Goal: Information Seeking & Learning: Learn about a topic

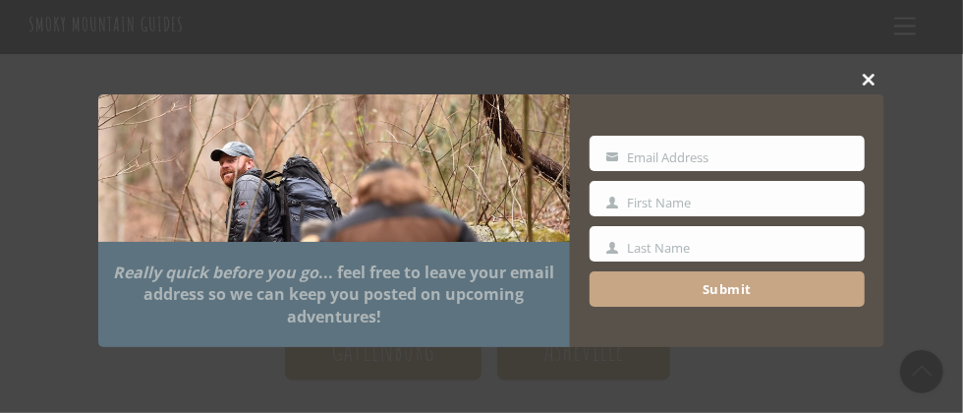
scroll to position [88, 0]
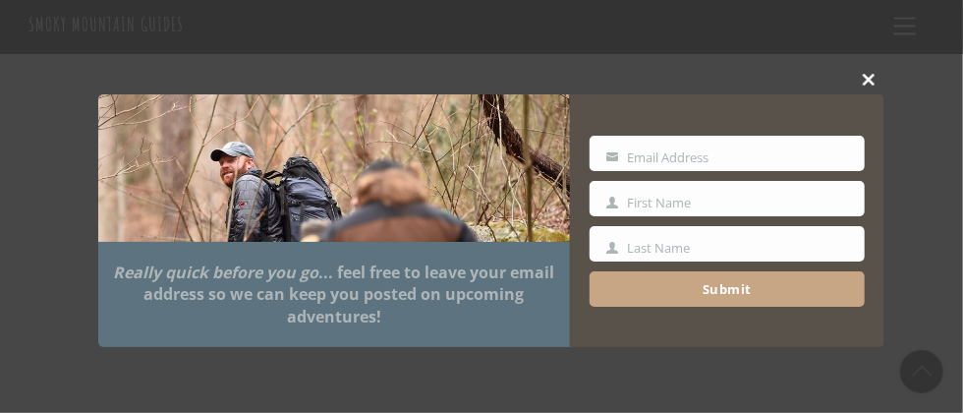
click at [872, 81] on span at bounding box center [869, 80] width 29 height 12
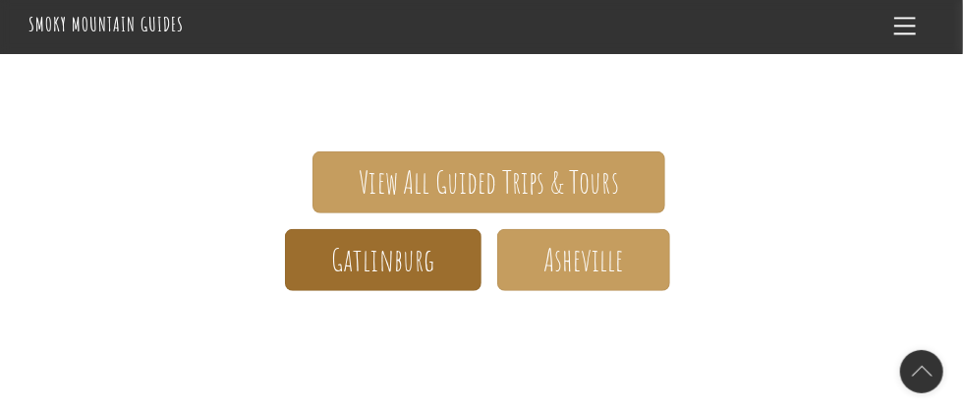
scroll to position [446, 0]
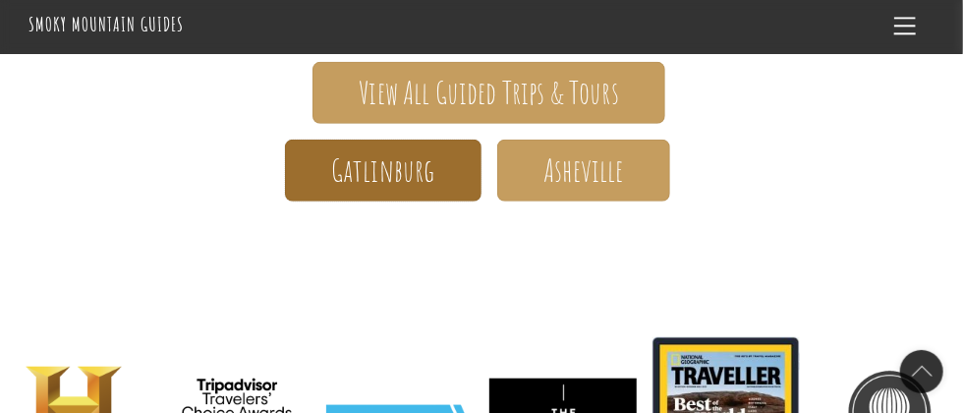
click at [378, 181] on span "Gatlinburg" at bounding box center [383, 170] width 104 height 21
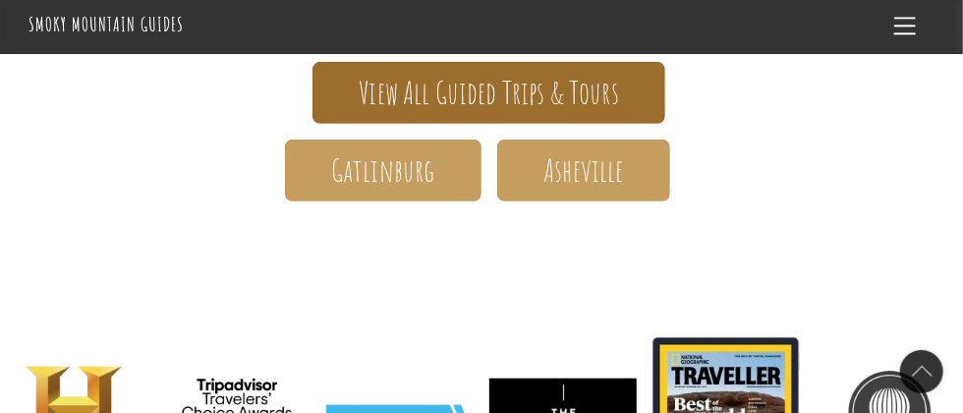
click at [553, 93] on span "View All Guided Trips & Tours" at bounding box center [489, 93] width 261 height 21
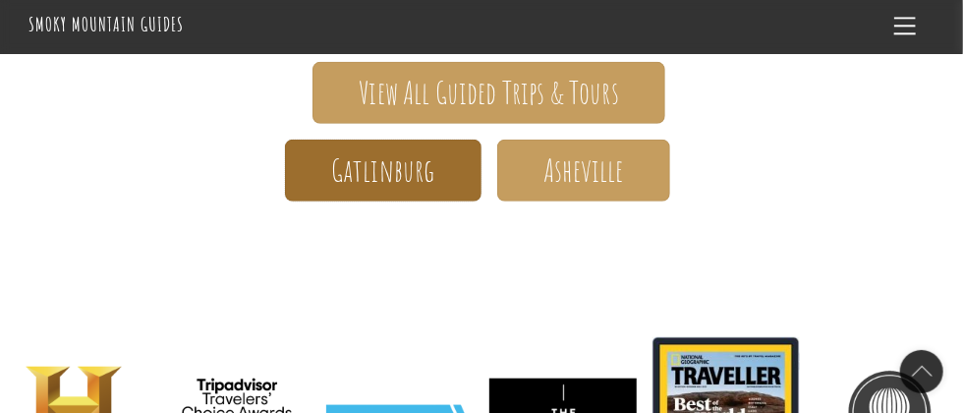
click at [437, 160] on link "Gatlinburg" at bounding box center [383, 171] width 197 height 62
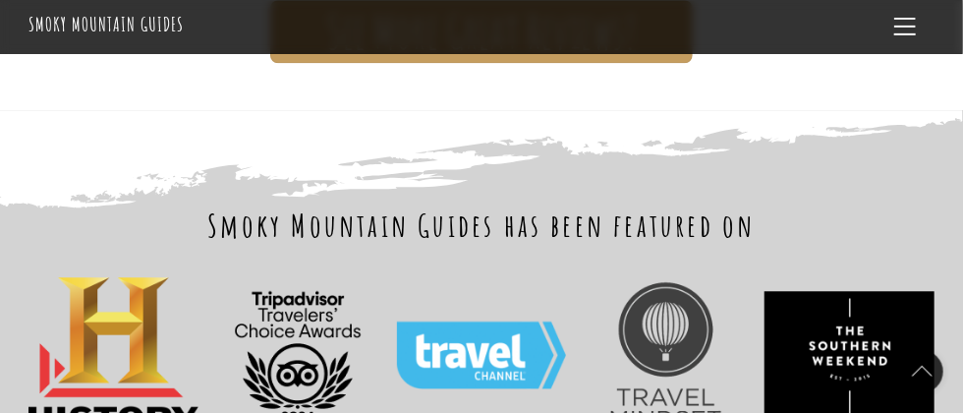
scroll to position [1173, 0]
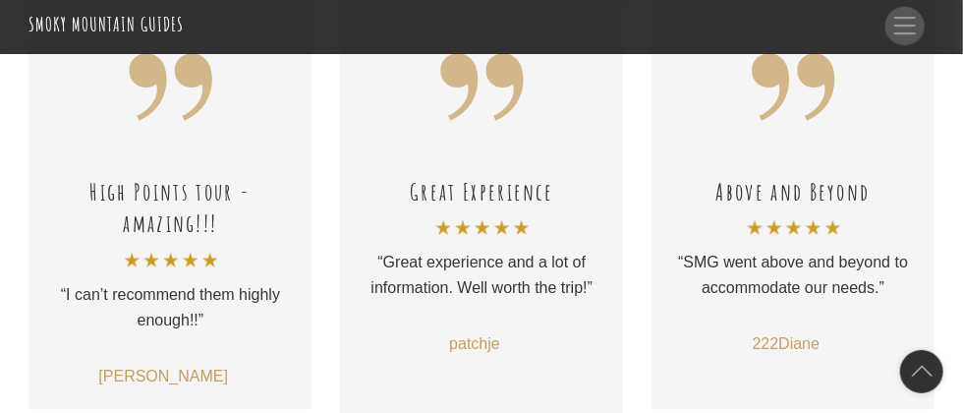
click at [894, 16] on link "Menu" at bounding box center [905, 27] width 39 height 38
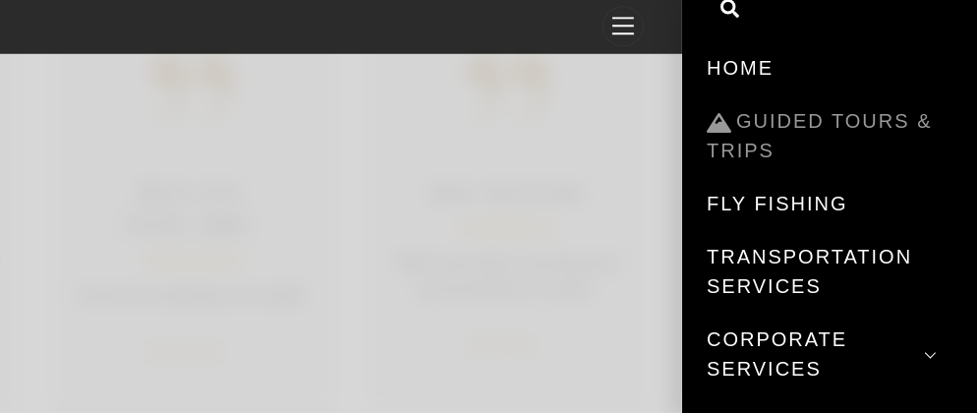
scroll to position [88, 0]
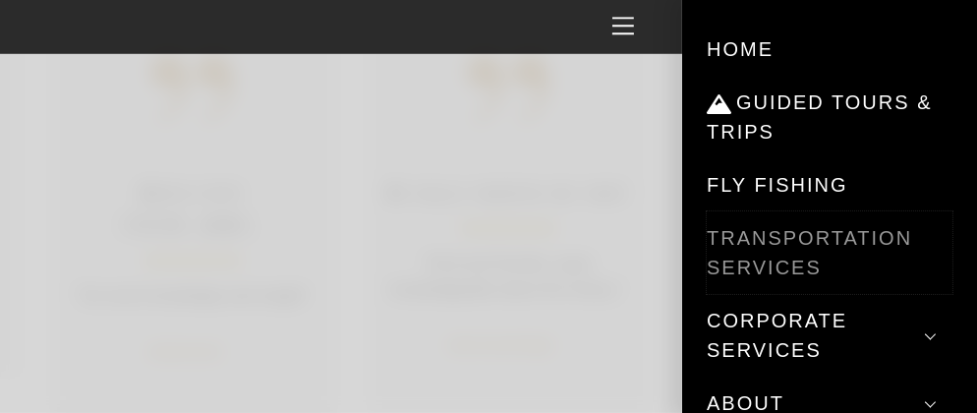
click at [810, 236] on link "Transportation Services" at bounding box center [830, 252] width 246 height 83
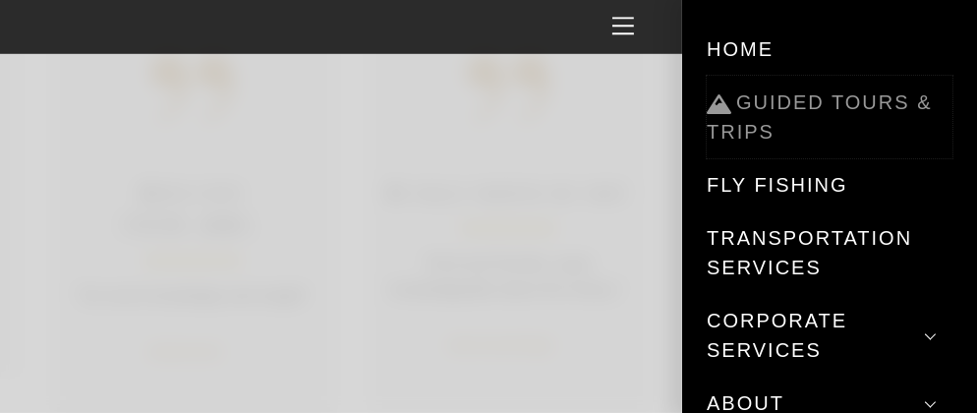
click at [840, 108] on link "Guided Tours & Trips" at bounding box center [830, 117] width 246 height 83
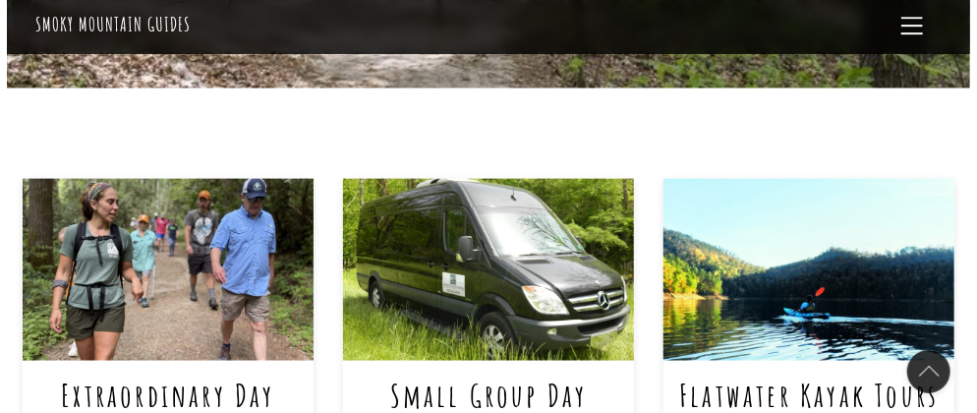
scroll to position [982, 0]
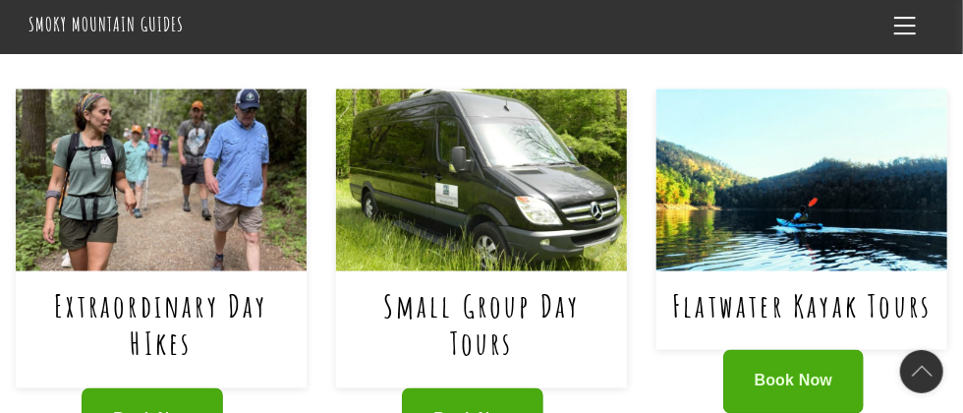
click at [197, 287] on h1 "Extraordinary Day HIkes" at bounding box center [161, 325] width 262 height 76
click at [178, 130] on img at bounding box center [161, 180] width 291 height 182
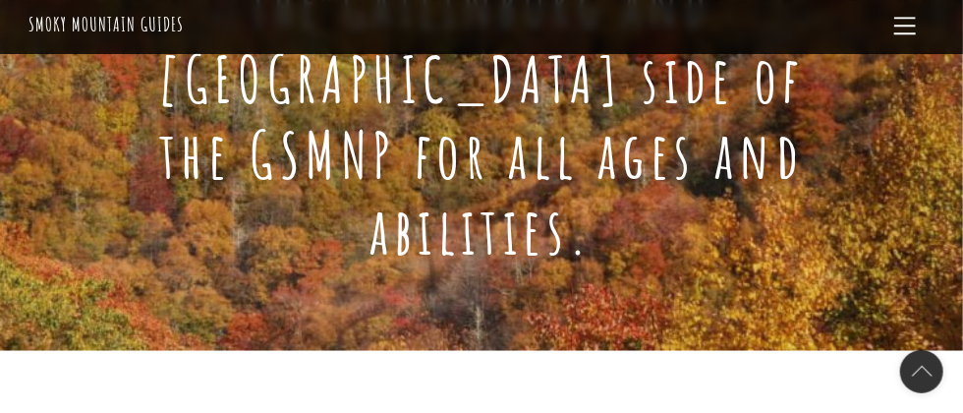
scroll to position [623, 0]
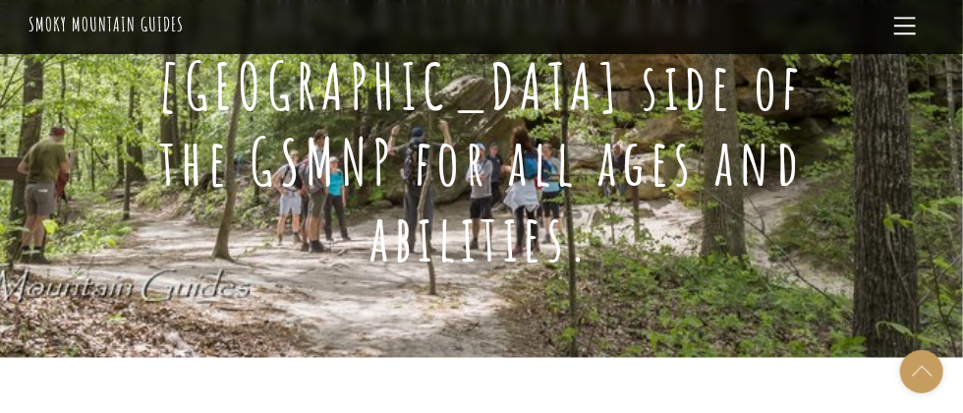
click at [917, 374] on div "Back To Top" at bounding box center [922, 371] width 43 height 43
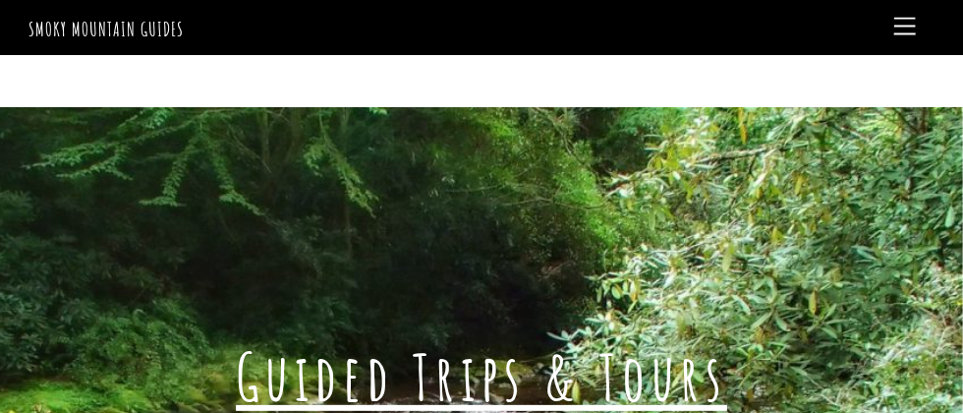
scroll to position [2286, 0]
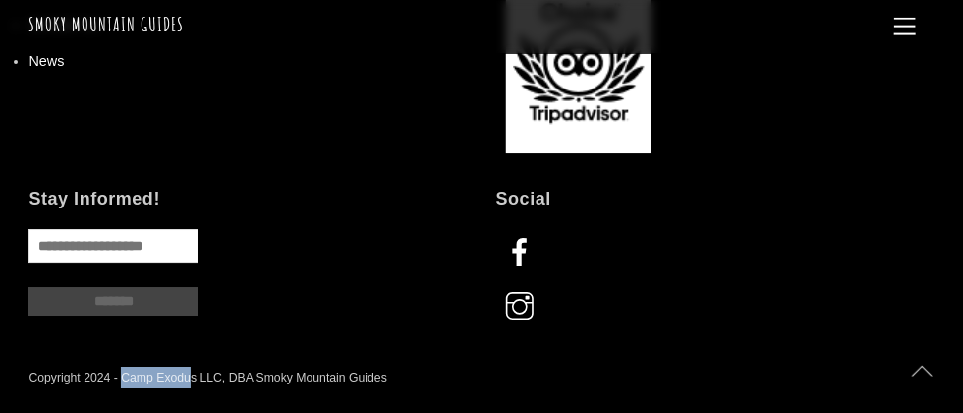
drag, startPoint x: 123, startPoint y: 298, endPoint x: 192, endPoint y: 302, distance: 68.9
click at [192, 367] on div "Copyright 2024 - Camp Exodus LLC, DBA Smoky Mountain Guides" at bounding box center [208, 378] width 359 height 22
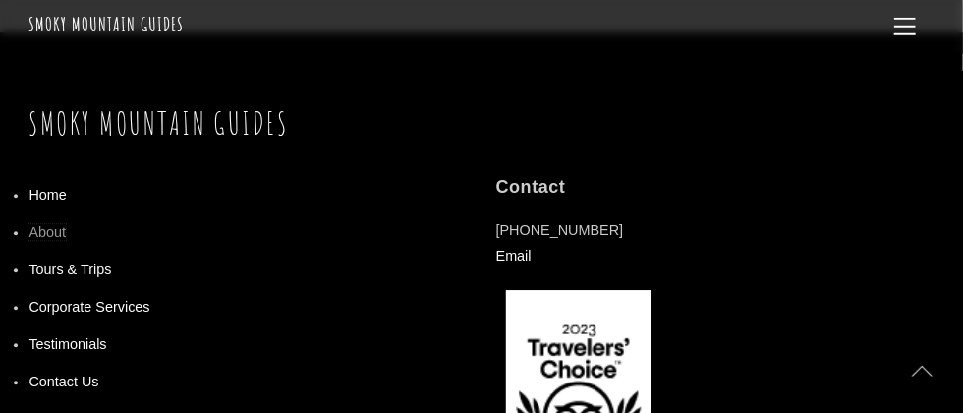
click at [54, 224] on link "About" at bounding box center [47, 232] width 37 height 16
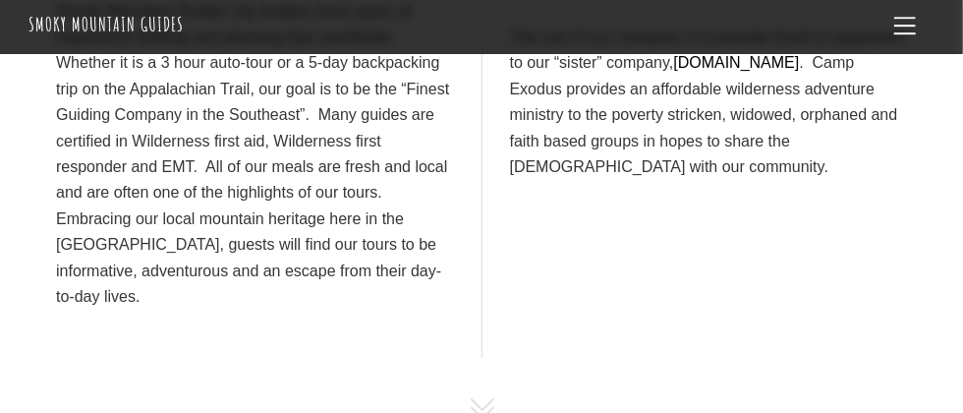
scroll to position [888, 0]
